Goal: Task Accomplishment & Management: Use online tool/utility

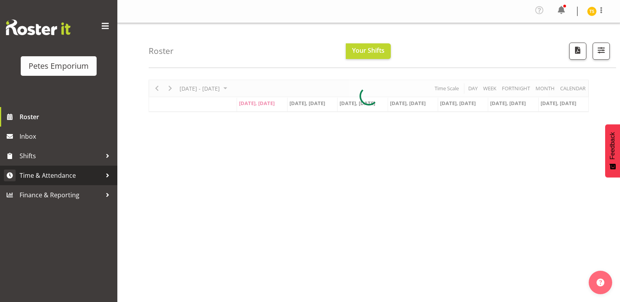
click at [51, 178] on span "Time & Attendance" at bounding box center [61, 176] width 82 height 12
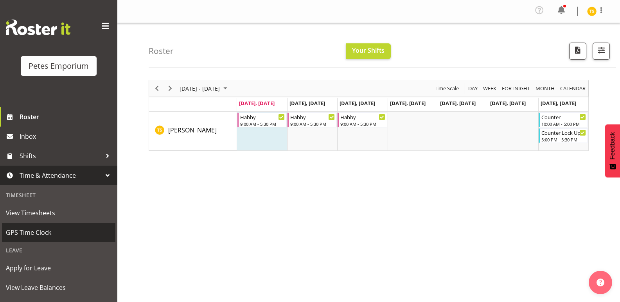
click at [38, 232] on span "GPS Time Clock" at bounding box center [59, 233] width 106 height 12
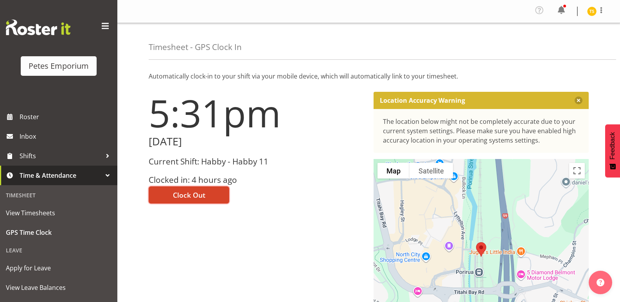
click at [184, 200] on button "Clock Out" at bounding box center [189, 195] width 81 height 17
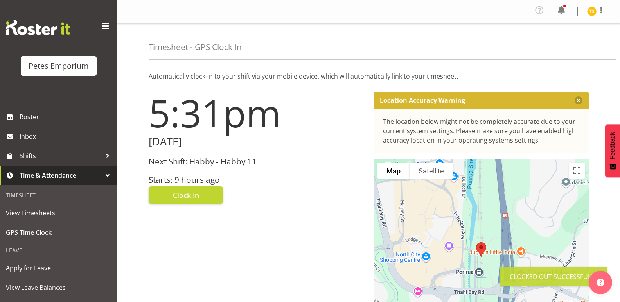
click at [591, 9] on img at bounding box center [591, 11] width 9 height 9
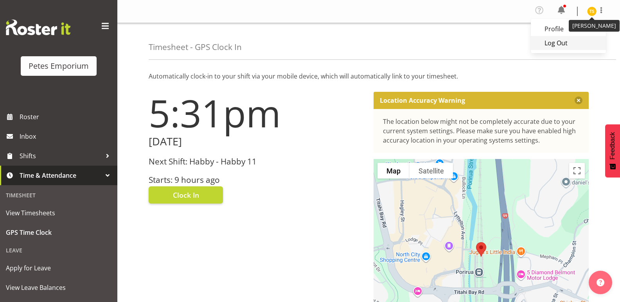
click at [558, 47] on link "Log Out" at bounding box center [568, 43] width 75 height 14
